Goal: Task Accomplishment & Management: Use online tool/utility

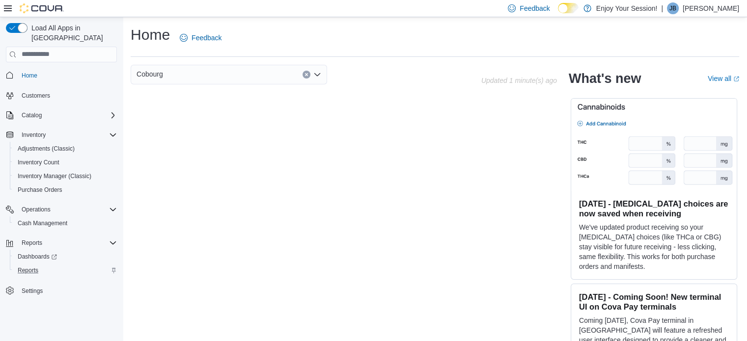
click at [42, 265] on div "Reports" at bounding box center [65, 271] width 103 height 12
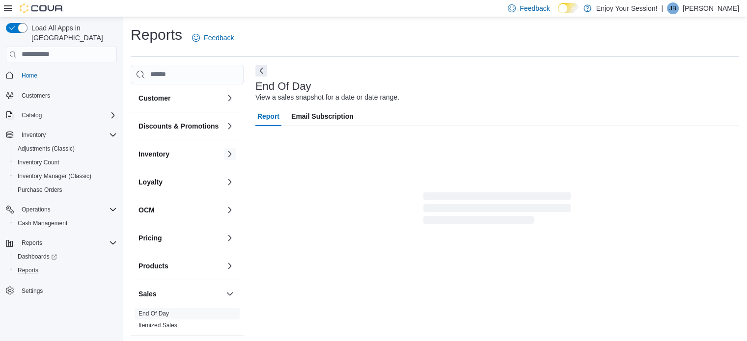
scroll to position [6, 0]
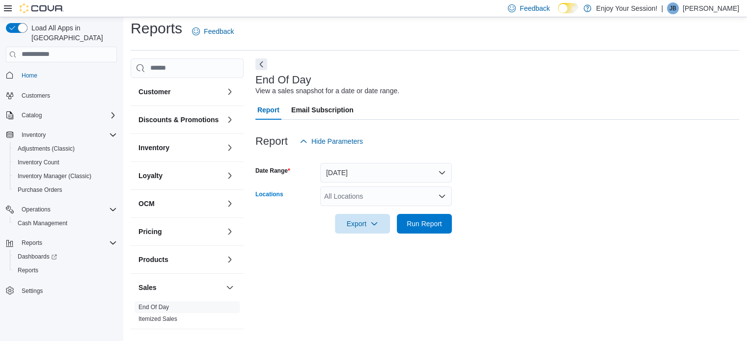
click at [340, 193] on div "All Locations" at bounding box center [386, 197] width 132 height 20
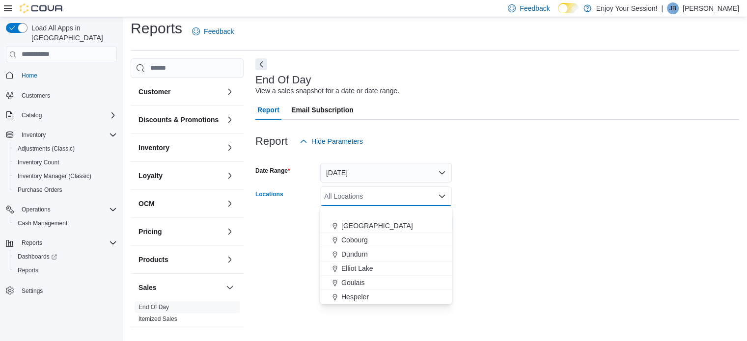
scroll to position [49, 0]
click at [365, 265] on span "Cobourg" at bounding box center [354, 264] width 27 height 10
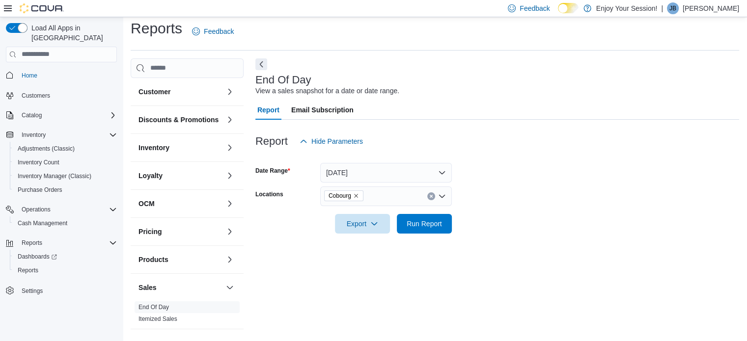
click at [524, 229] on form "Date Range [DATE] Locations Cobourg Export Run Report" at bounding box center [496, 192] width 483 height 82
click at [438, 230] on span "Run Report" at bounding box center [423, 224] width 43 height 20
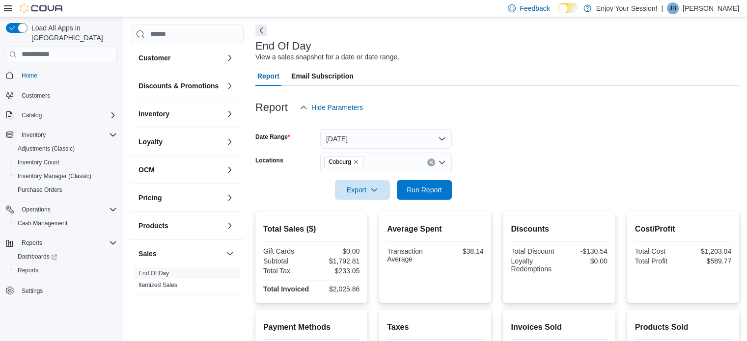
scroll to position [55, 0]
